Goal: Task Accomplishment & Management: Complete application form

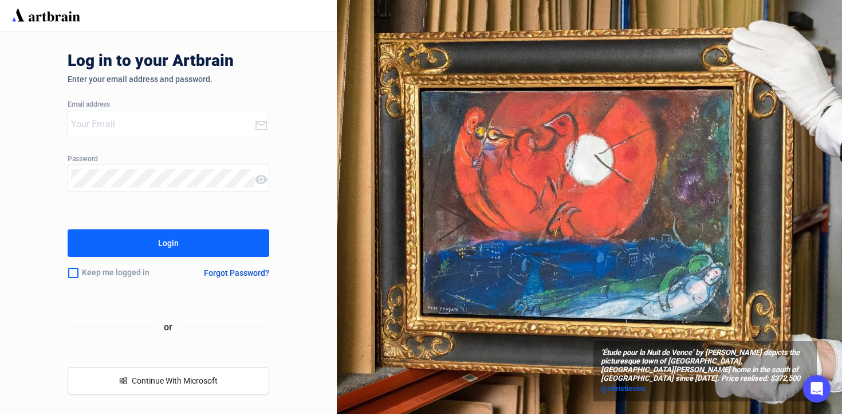
type input "[EMAIL_ADDRESS][DOMAIN_NAME]"
click at [190, 253] on button "Login" at bounding box center [169, 243] width 202 height 28
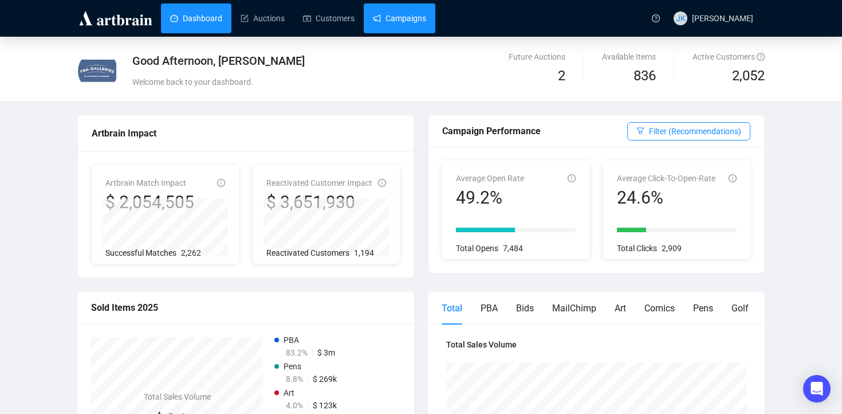
click at [423, 23] on link "Campaigns" at bounding box center [399, 18] width 53 height 30
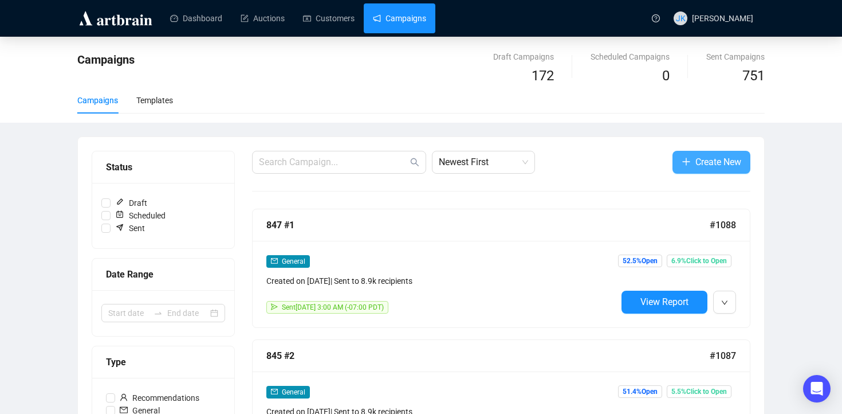
click at [692, 161] on button "Create New" at bounding box center [712, 162] width 78 height 23
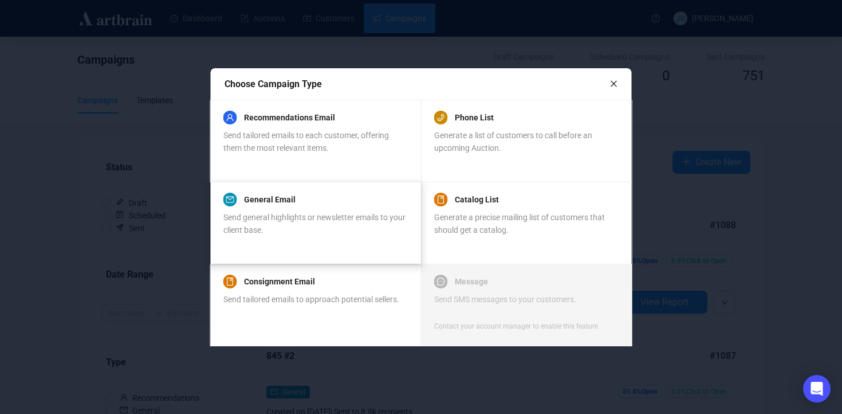
click at [298, 229] on div "Send general highlights or newsletter emails to your client base." at bounding box center [316, 223] width 184 height 25
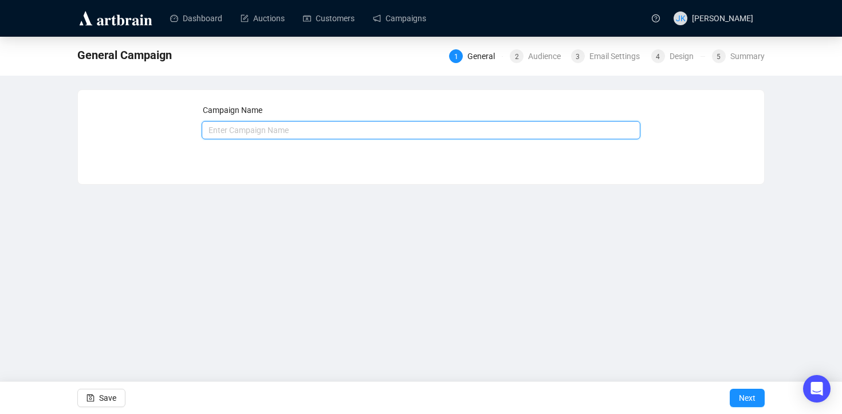
click at [289, 131] on input "text" at bounding box center [422, 130] width 440 height 18
type input "850 Call to Consign"
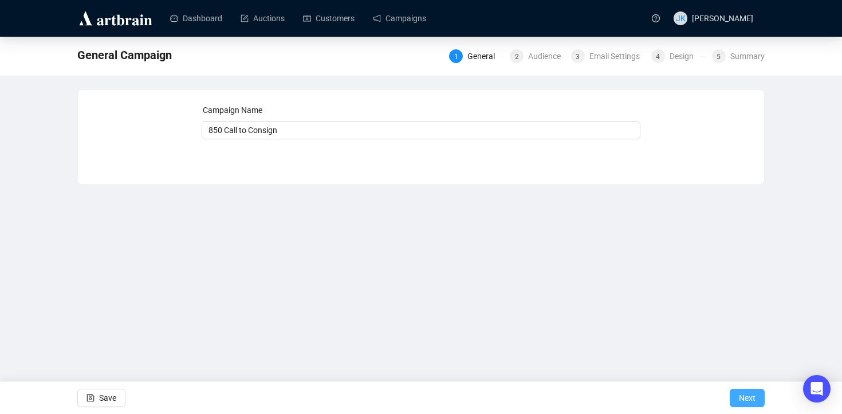
click at [746, 393] on span "Next" at bounding box center [747, 398] width 17 height 32
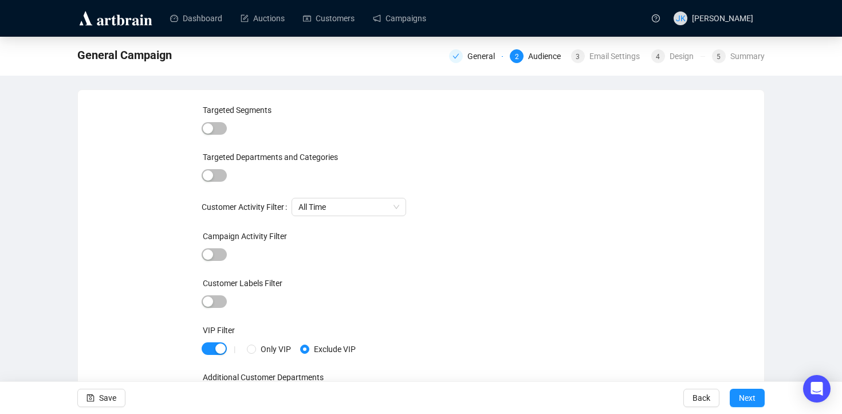
click at [225, 122] on div at bounding box center [214, 129] width 25 height 16
click at [218, 124] on span "button" at bounding box center [214, 128] width 25 height 13
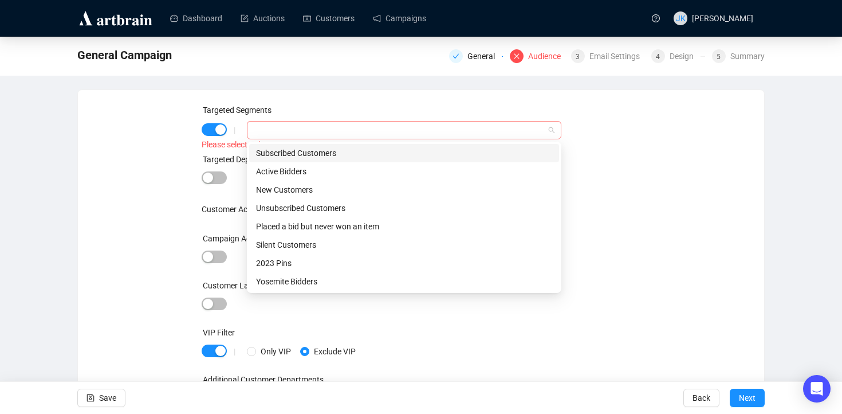
click at [265, 130] on div at bounding box center [398, 130] width 298 height 16
click at [272, 156] on div "Subscribed Customers" at bounding box center [404, 153] width 296 height 13
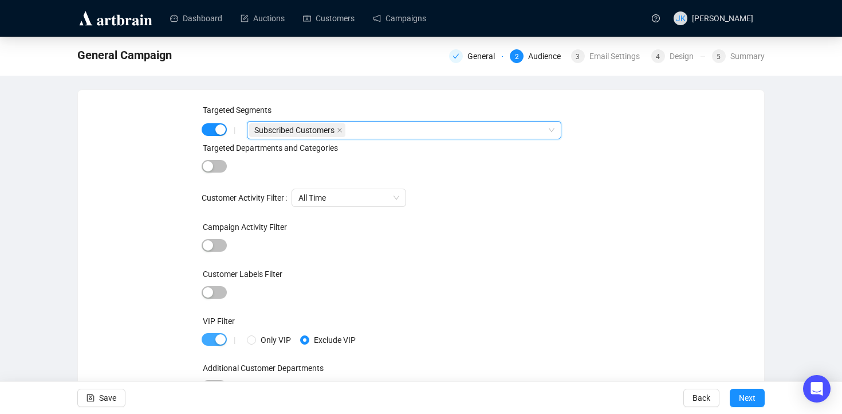
click at [218, 337] on div "button" at bounding box center [220, 339] width 10 height 10
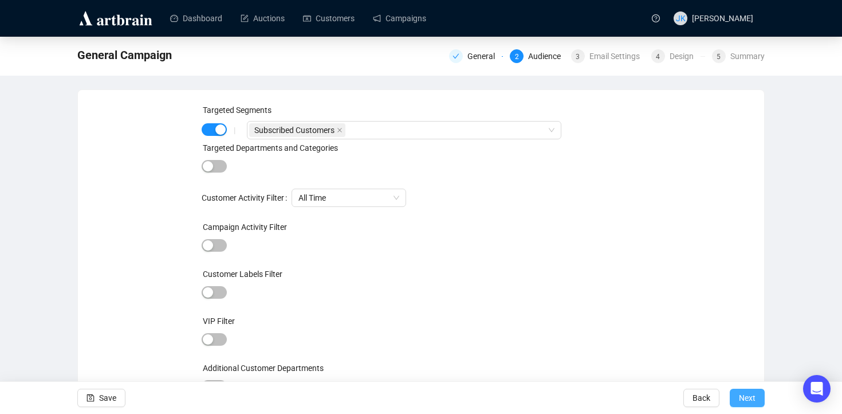
click at [751, 393] on span "Next" at bounding box center [747, 398] width 17 height 32
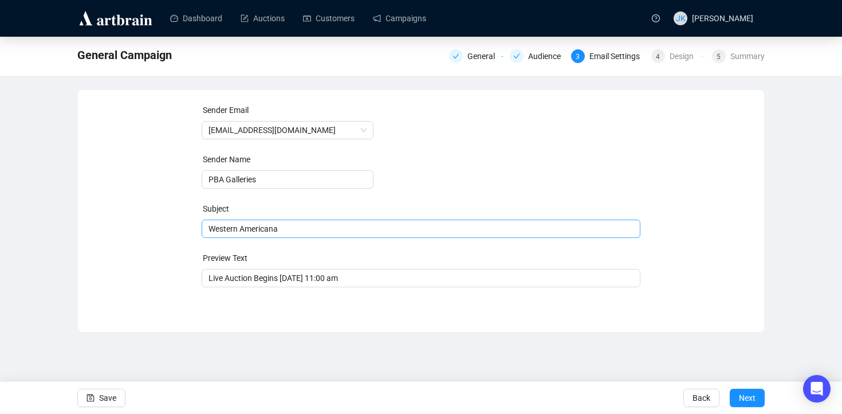
click at [276, 233] on span "Western Americana" at bounding box center [422, 228] width 440 height 9
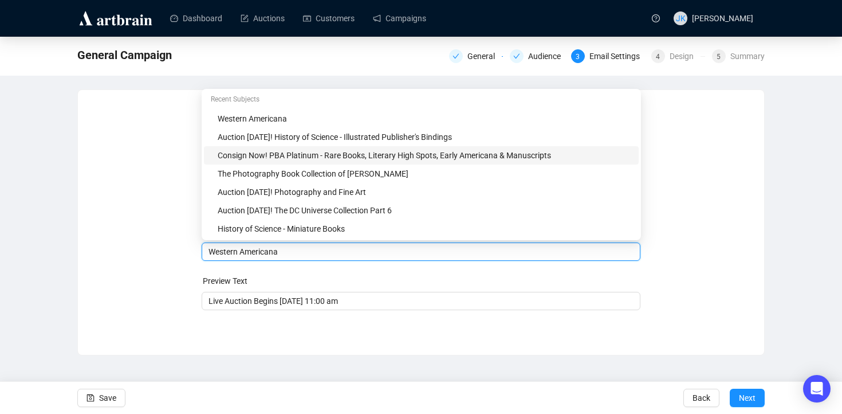
click at [288, 150] on div "Consign Now! PBA Platinum - Rare Books, Literary High Spots, Early Americana & …" at bounding box center [425, 155] width 414 height 13
drag, startPoint x: 561, startPoint y: 254, endPoint x: 320, endPoint y: 255, distance: 240.7
click at [320, 255] on input "Consign Now! PBA Platinum - Rare Books, Literary High Spots, Early Americana & …" at bounding box center [422, 251] width 426 height 13
type input "Consign Now! PBA Platinum Sale"
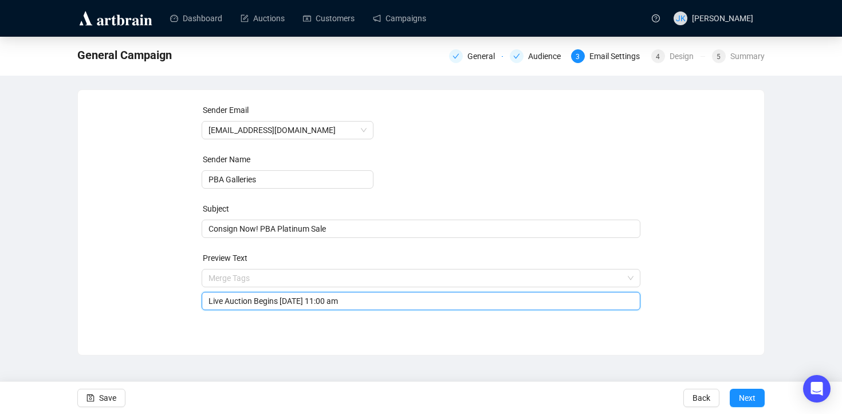
click at [283, 303] on input "Live Auction Begins [DATE] 11:00 am" at bounding box center [422, 301] width 426 height 13
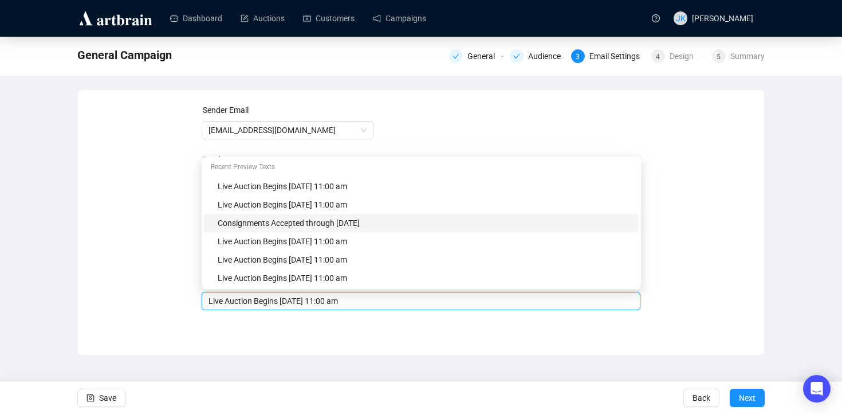
click at [279, 229] on div "Consignments Accepted through [DATE]" at bounding box center [421, 223] width 435 height 18
type input "Consignments Accepted through [DATE]"
drag, startPoint x: 402, startPoint y: 301, endPoint x: 333, endPoint y: 304, distance: 68.9
click at [333, 304] on input "Consignments Accepted through [DATE]" at bounding box center [422, 301] width 426 height 13
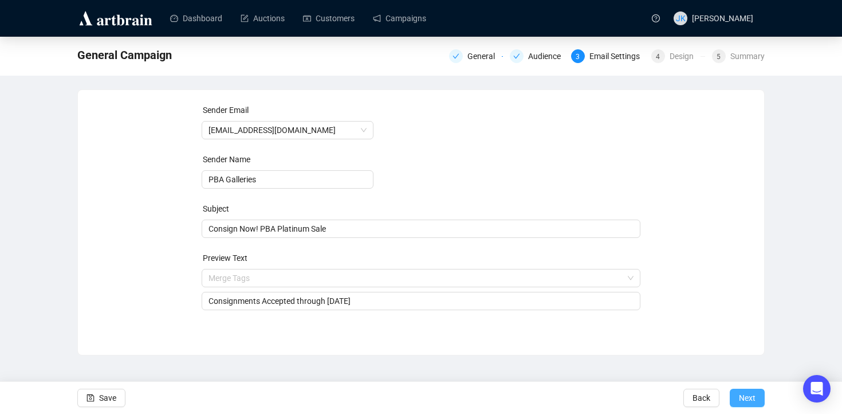
click at [751, 403] on span "Next" at bounding box center [747, 398] width 17 height 32
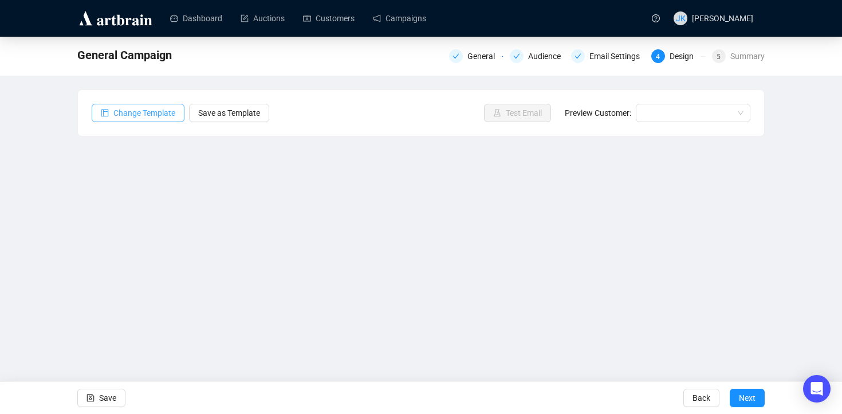
click at [140, 116] on span "Change Template" at bounding box center [144, 113] width 62 height 13
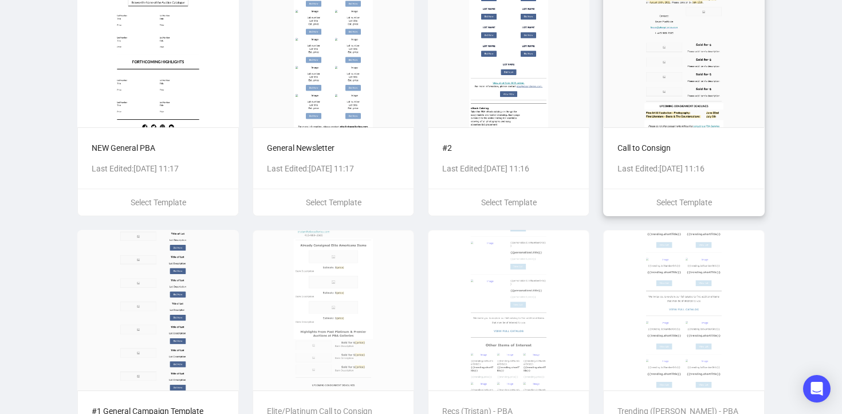
click at [732, 140] on div "Call to Consign Last Edited: [DATE] 11:16" at bounding box center [684, 157] width 160 height 61
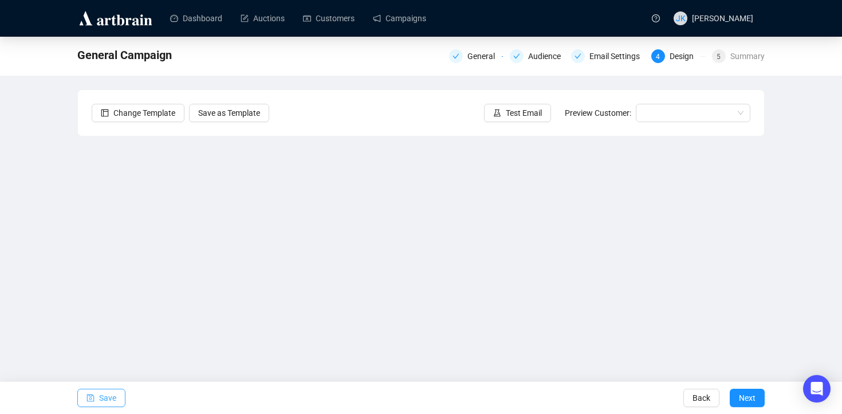
click at [100, 397] on span "Save" at bounding box center [107, 398] width 17 height 32
click at [107, 393] on span "Save" at bounding box center [107, 398] width 17 height 32
click at [741, 397] on span "Next" at bounding box center [747, 398] width 17 height 32
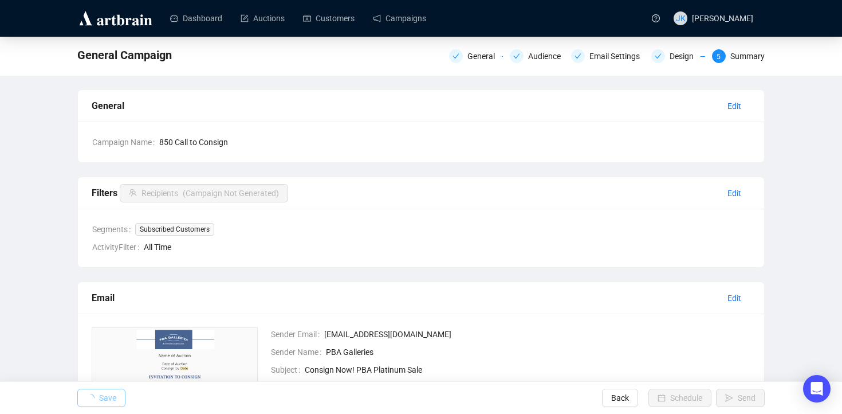
click at [102, 393] on span "Save" at bounding box center [107, 398] width 17 height 32
click at [611, 394] on span "Back" at bounding box center [620, 398] width 18 height 32
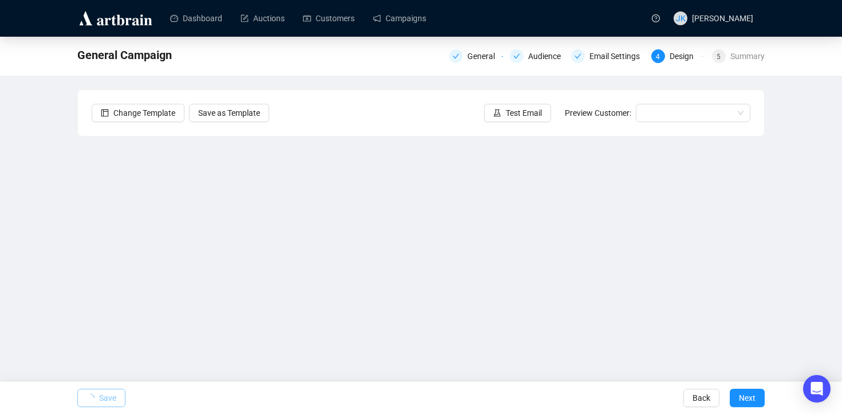
click at [114, 395] on span "Save" at bounding box center [107, 398] width 17 height 32
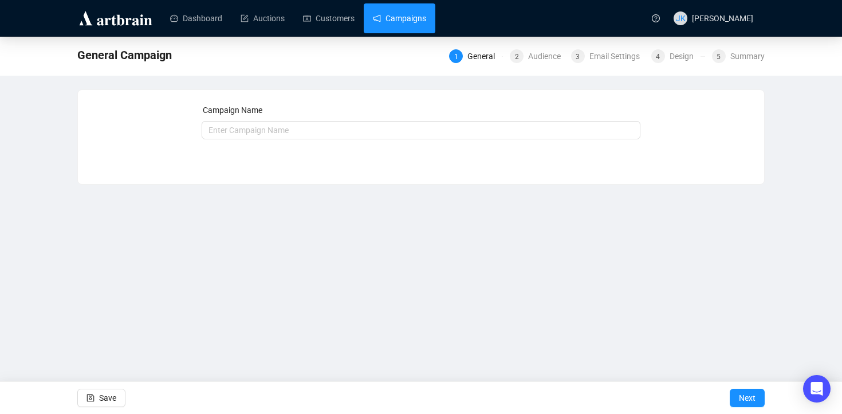
click at [416, 14] on link "Campaigns" at bounding box center [399, 18] width 53 height 30
